Goal: Information Seeking & Learning: Learn about a topic

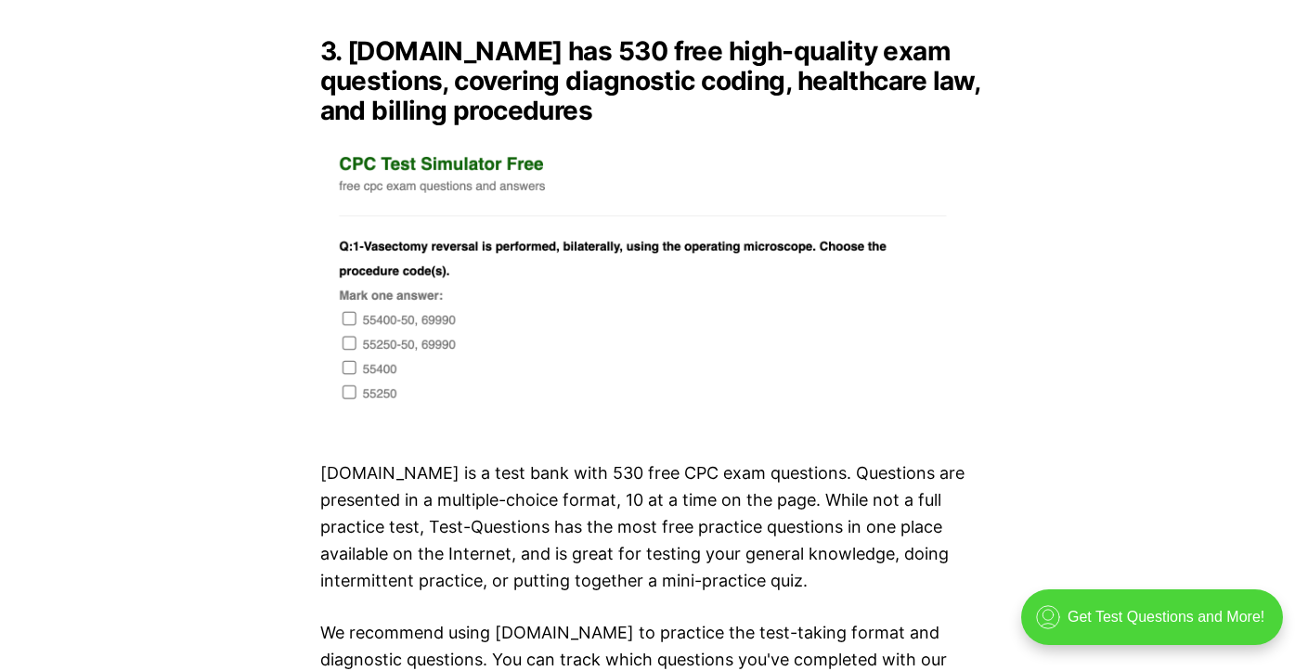
scroll to position [4458, 0]
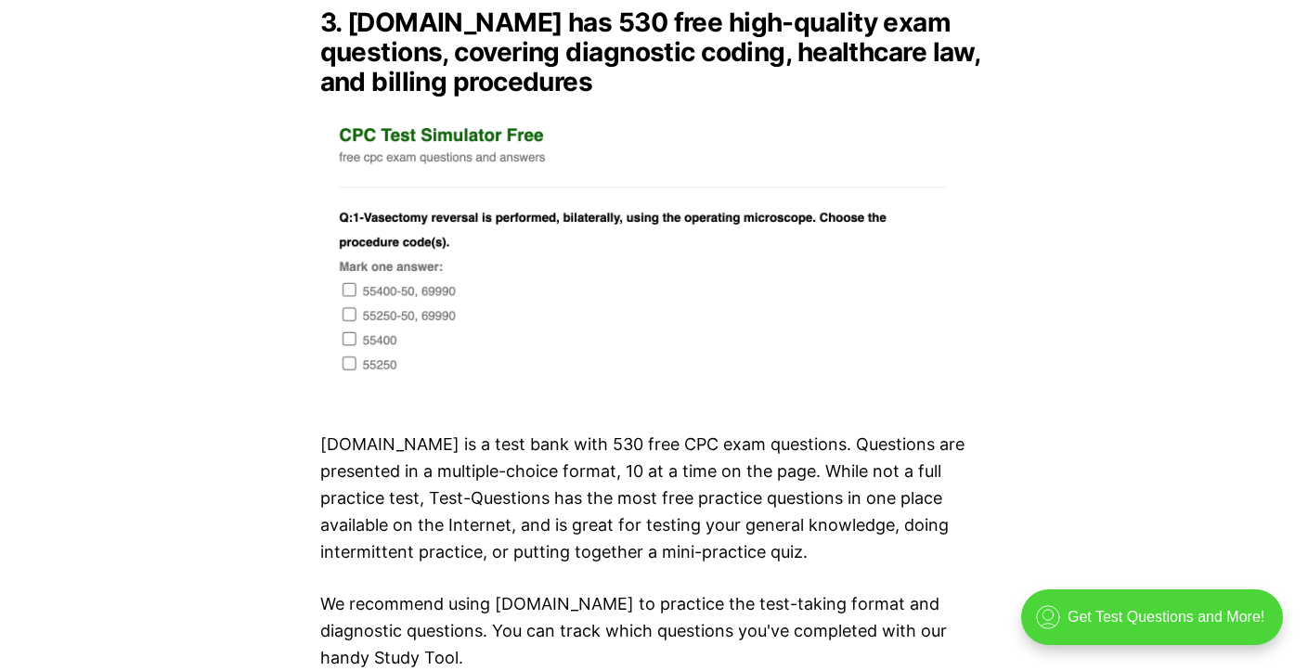
drag, startPoint x: 300, startPoint y: 173, endPoint x: 527, endPoint y: 321, distance: 271.0
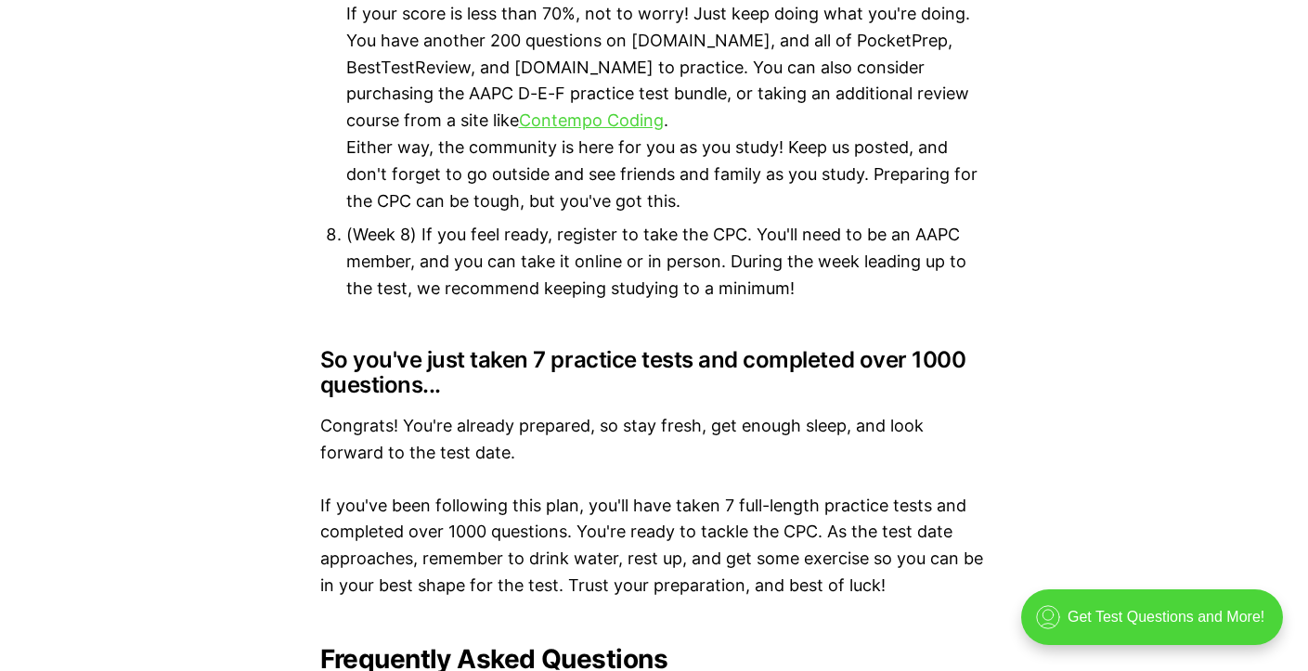
scroll to position [9658, 0]
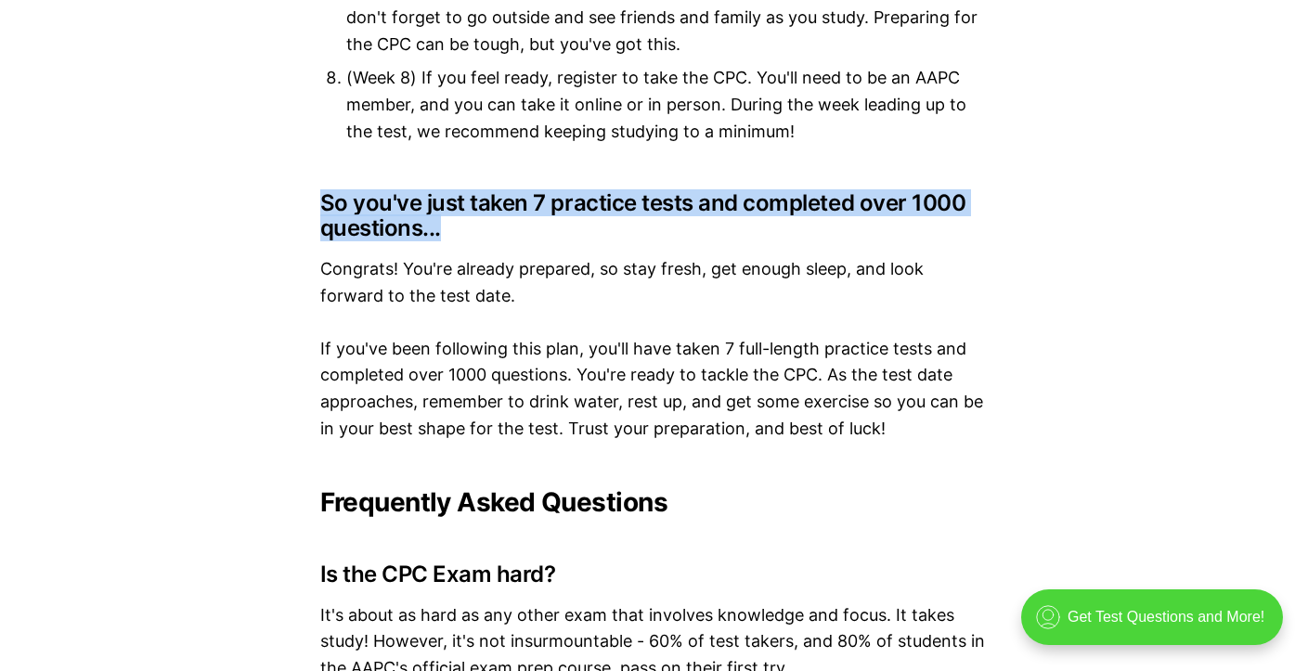
drag, startPoint x: 262, startPoint y: 176, endPoint x: 965, endPoint y: 200, distance: 703.4
drag, startPoint x: 294, startPoint y: 183, endPoint x: 949, endPoint y: 210, distance: 655.3
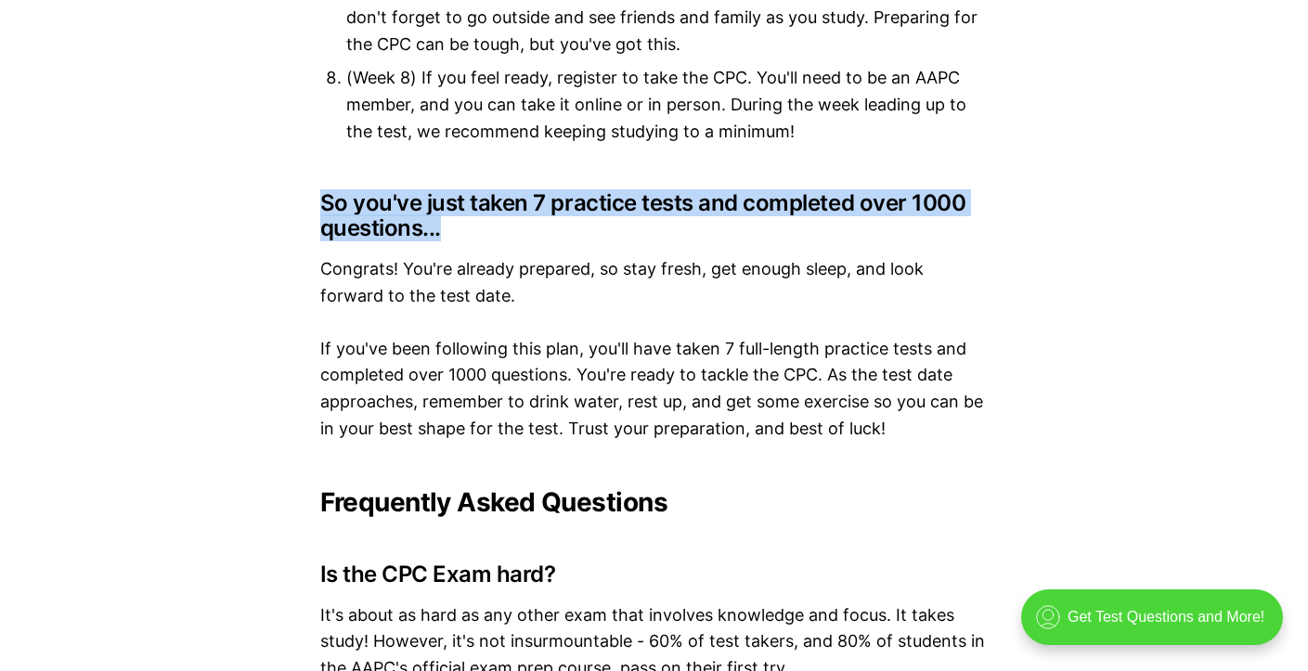
drag, startPoint x: 318, startPoint y: 183, endPoint x: 1026, endPoint y: 200, distance: 708.8
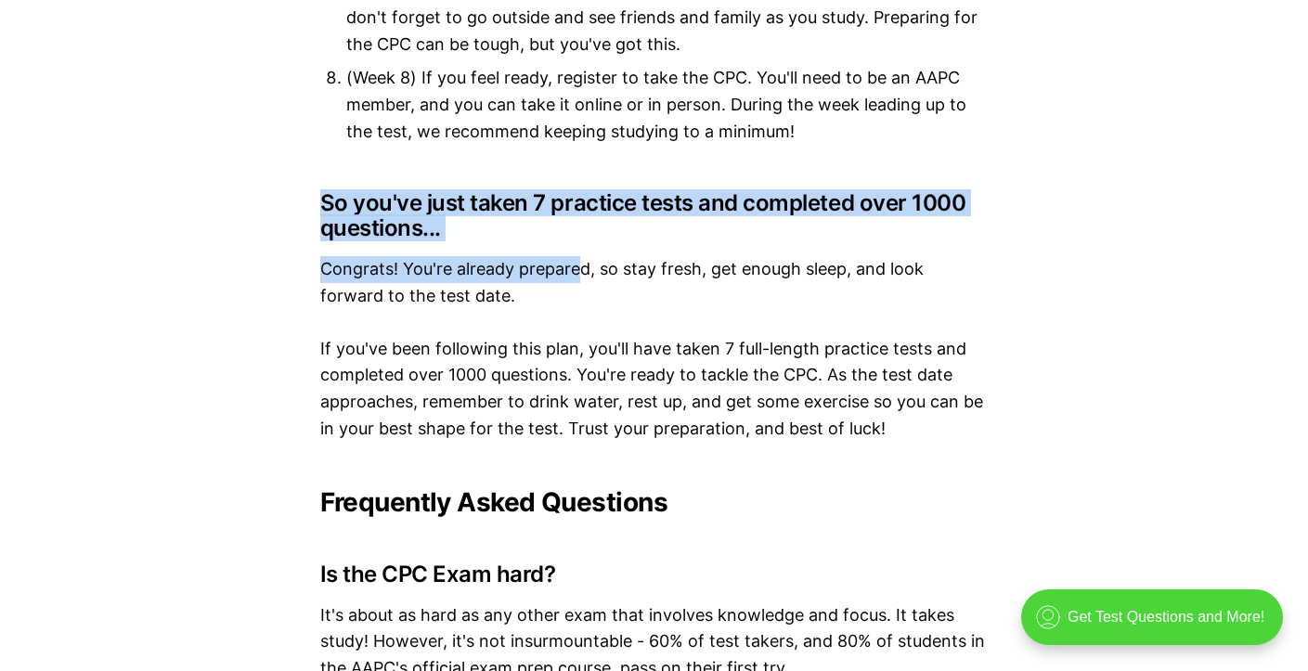
drag, startPoint x: 317, startPoint y: 175, endPoint x: 584, endPoint y: 228, distance: 272.8
drag, startPoint x: 314, startPoint y: 181, endPoint x: 471, endPoint y: 216, distance: 160.9
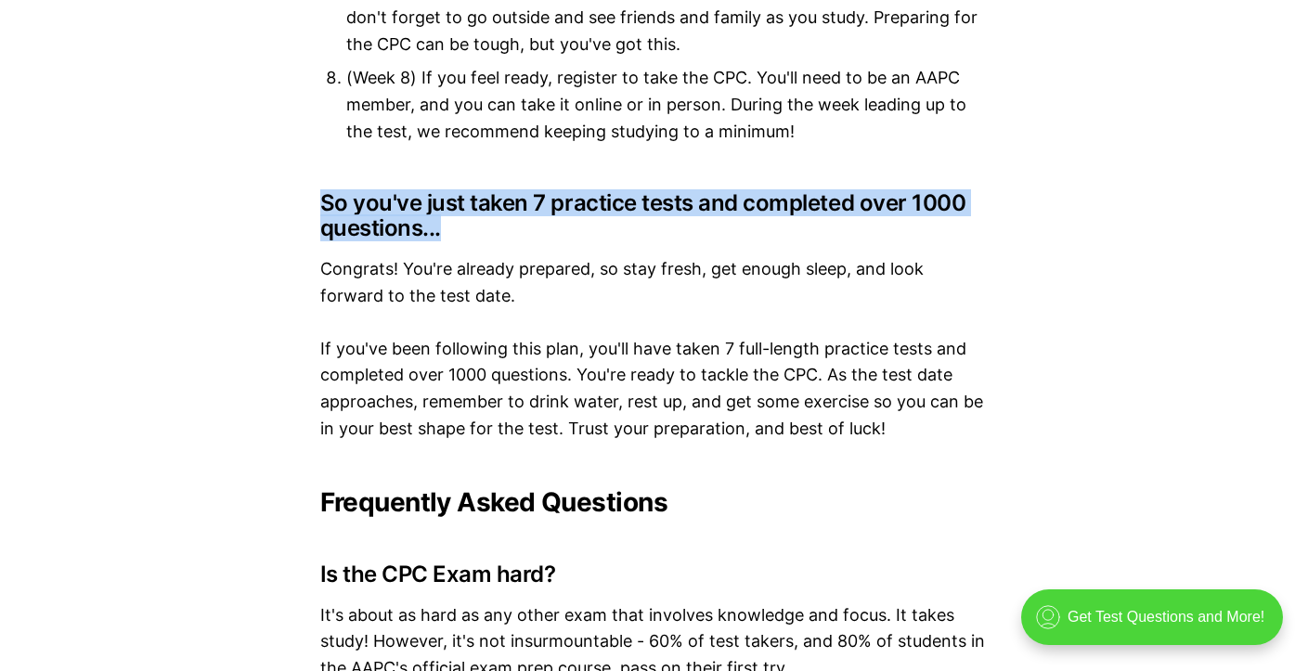
drag, startPoint x: 358, startPoint y: 177, endPoint x: 453, endPoint y: 209, distance: 100.7
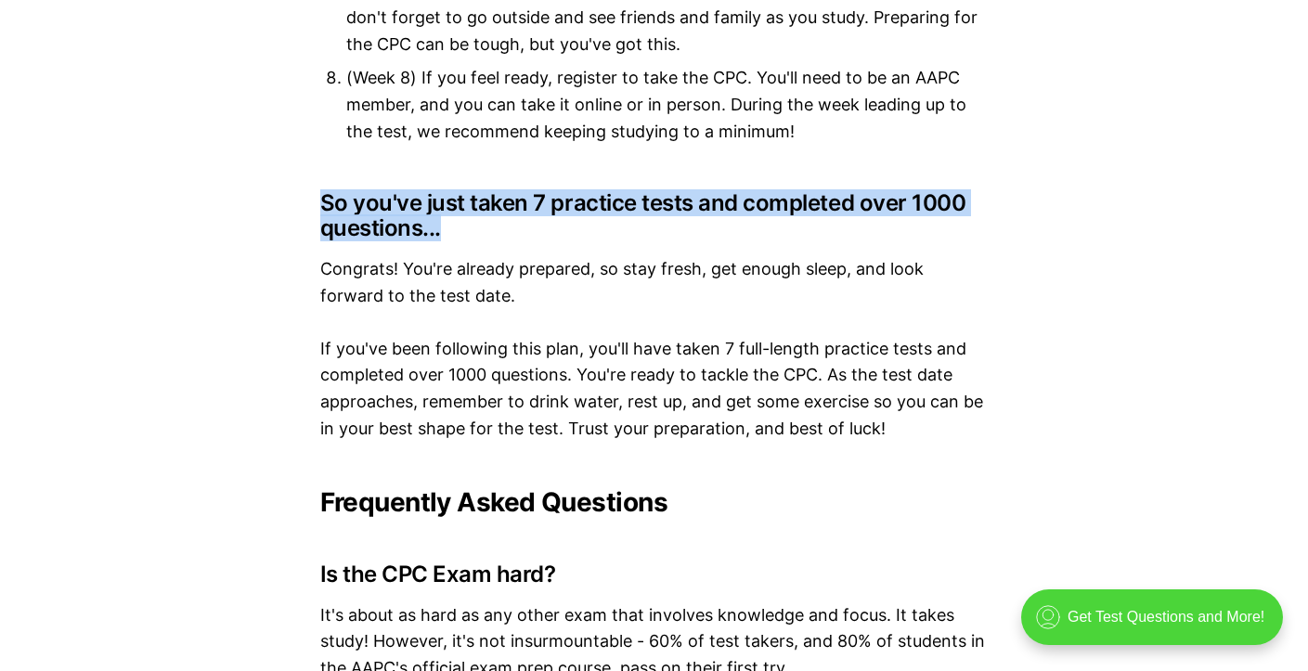
drag, startPoint x: 281, startPoint y: 171, endPoint x: 447, endPoint y: 212, distance: 170.3
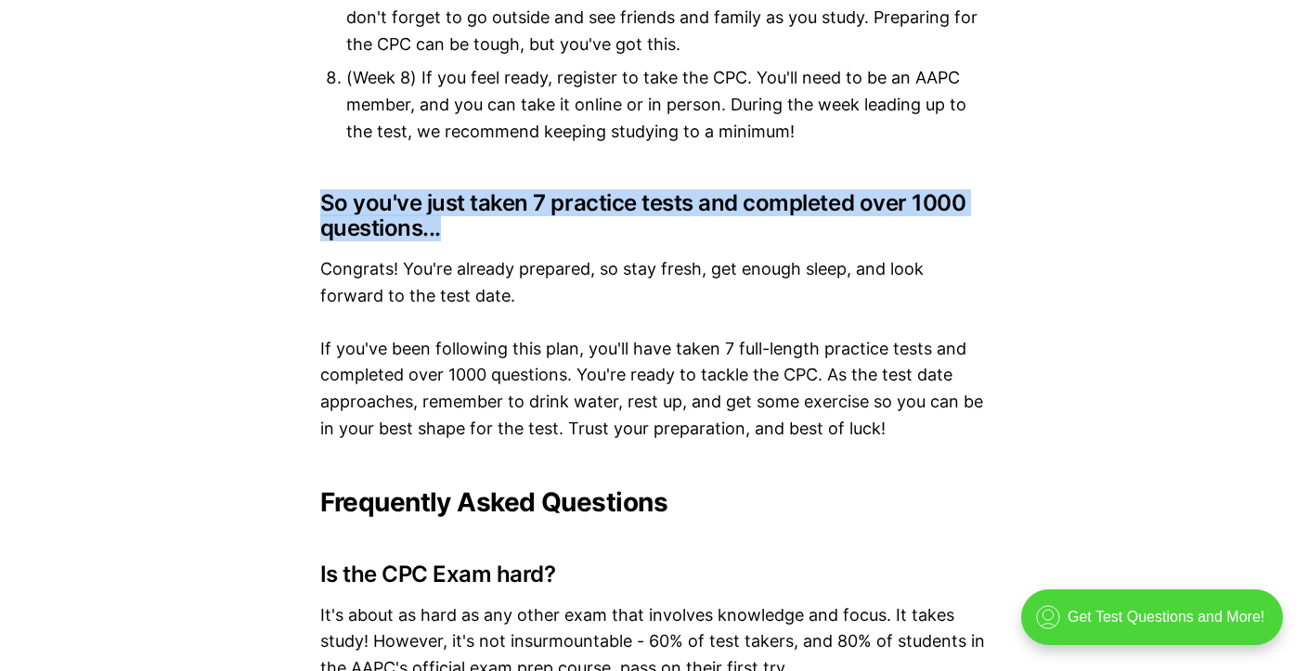
drag, startPoint x: 318, startPoint y: 176, endPoint x: 441, endPoint y: 211, distance: 128.5
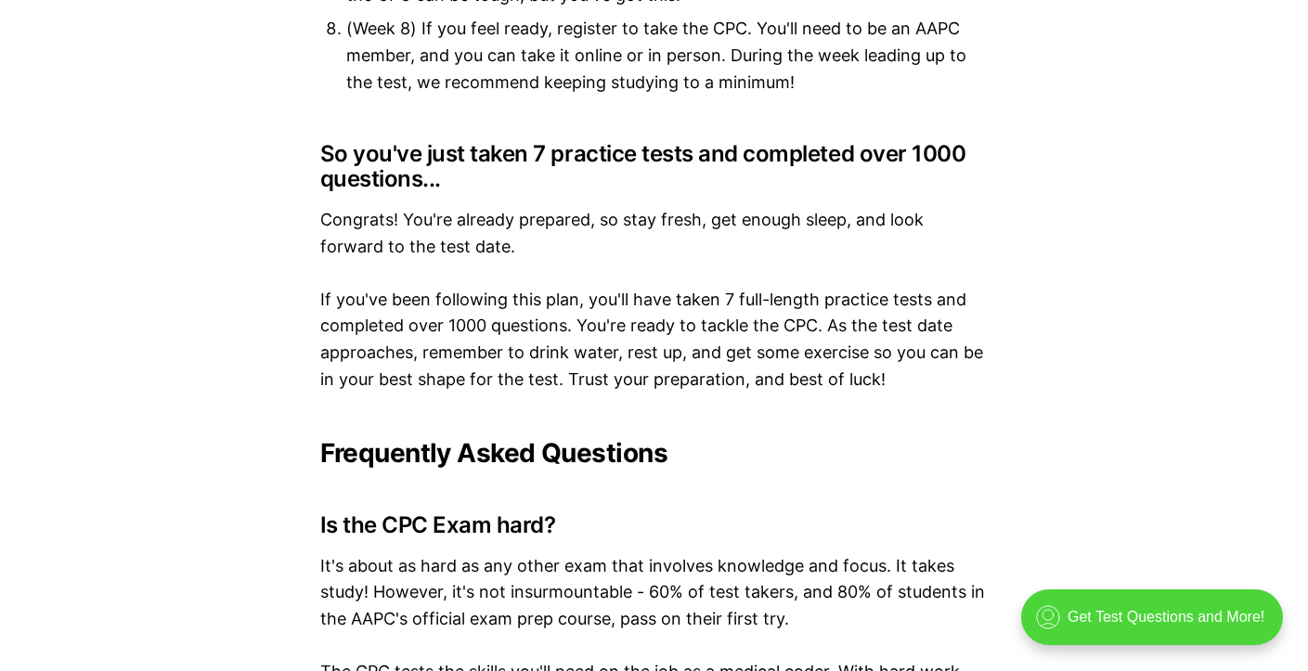
scroll to position [9751, 0]
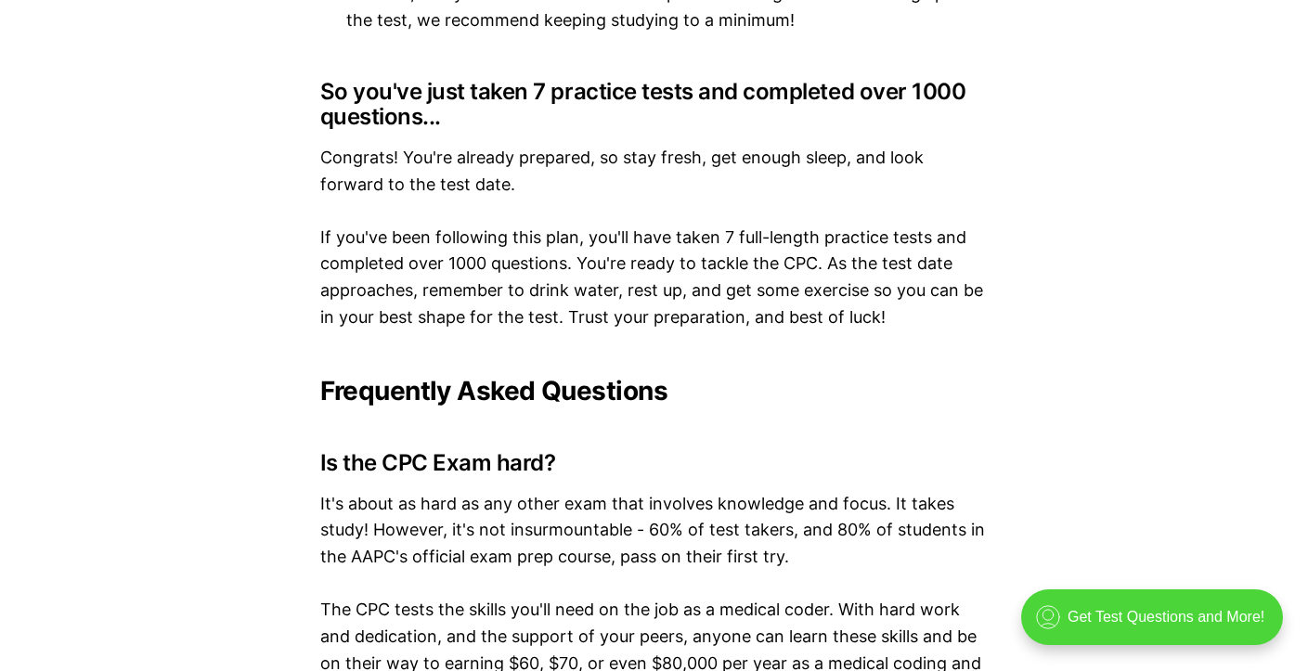
scroll to position [9807, 0]
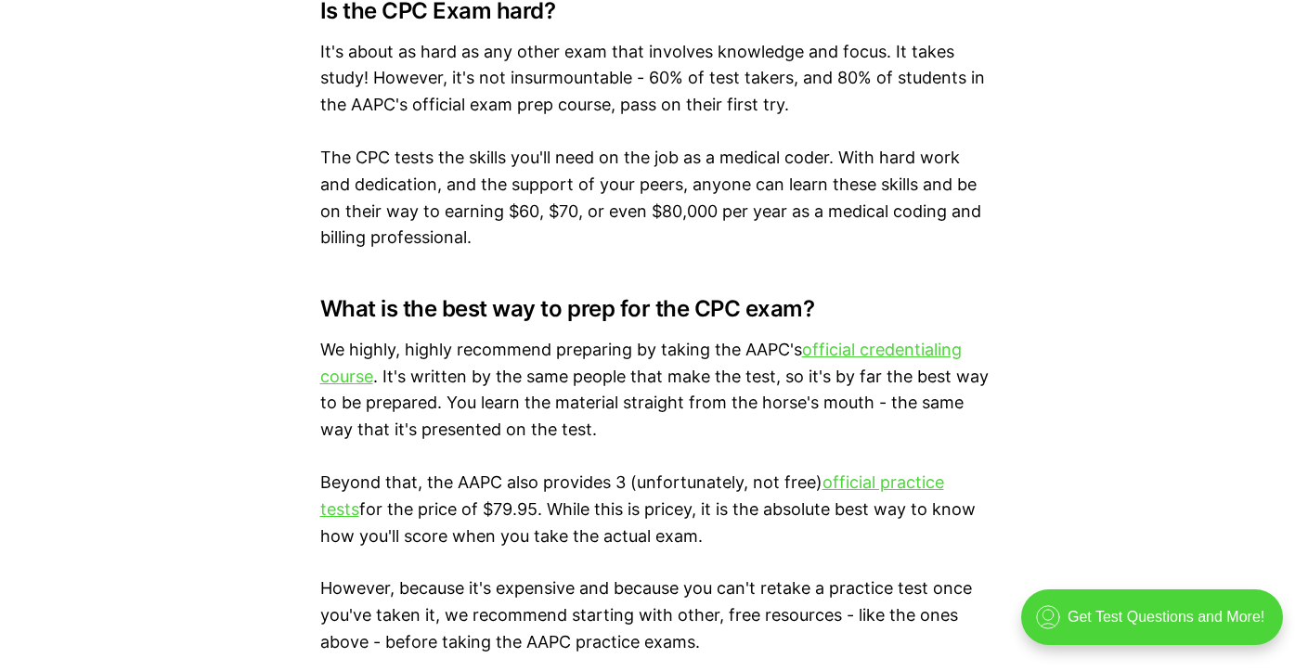
scroll to position [10178, 0]
